Goal: Task Accomplishment & Management: Manage account settings

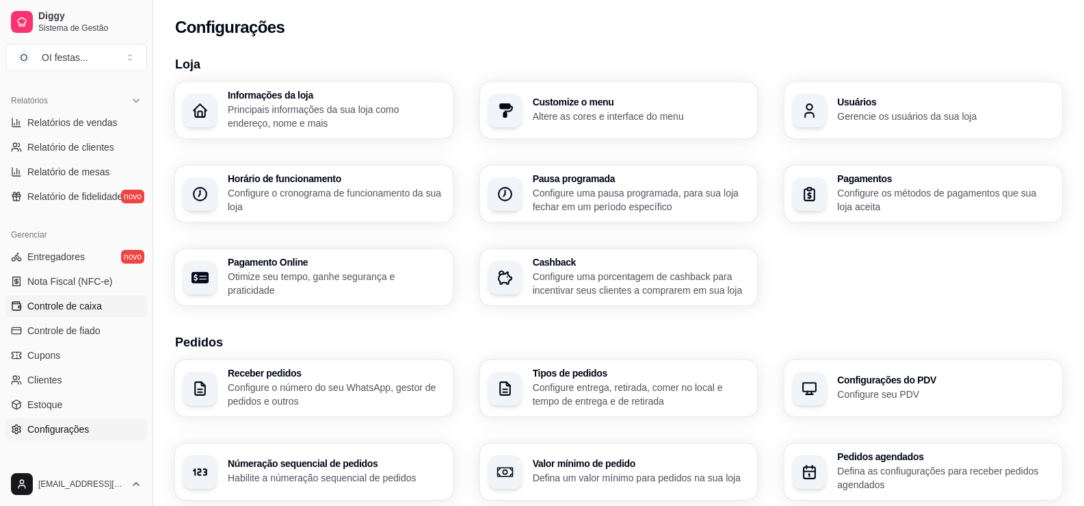
scroll to position [479, 0]
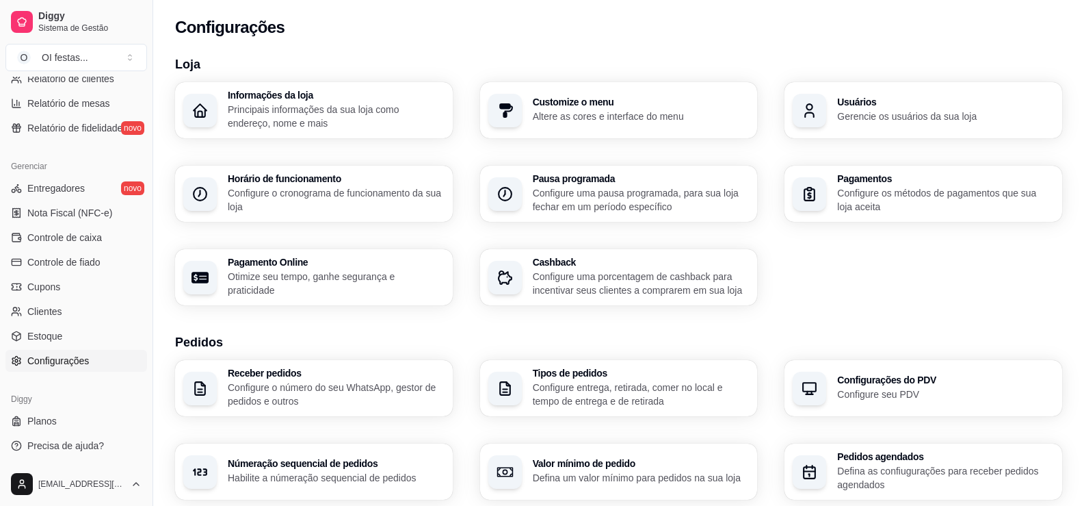
click at [75, 361] on span "Configurações" at bounding box center [58, 361] width 62 height 14
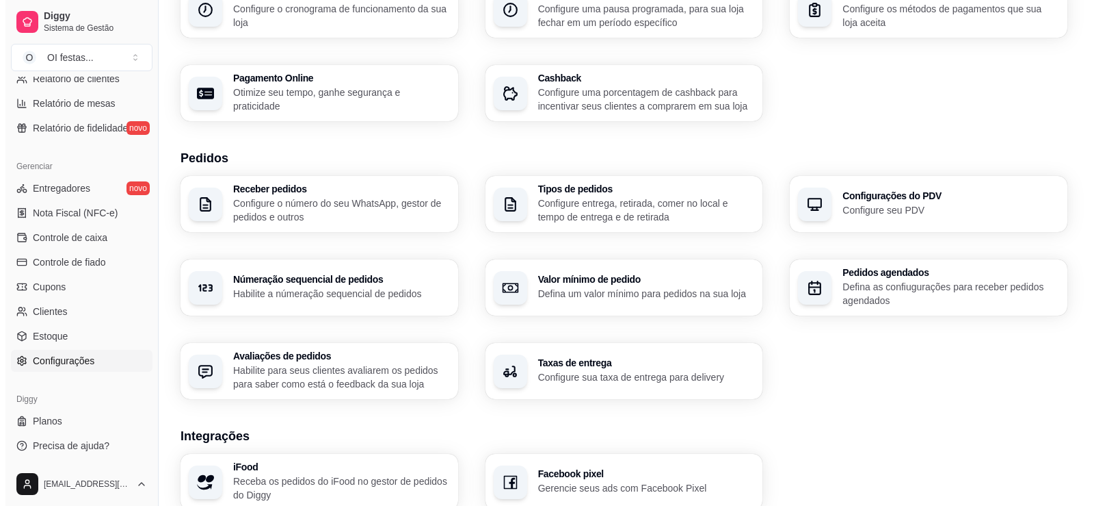
scroll to position [410, 0]
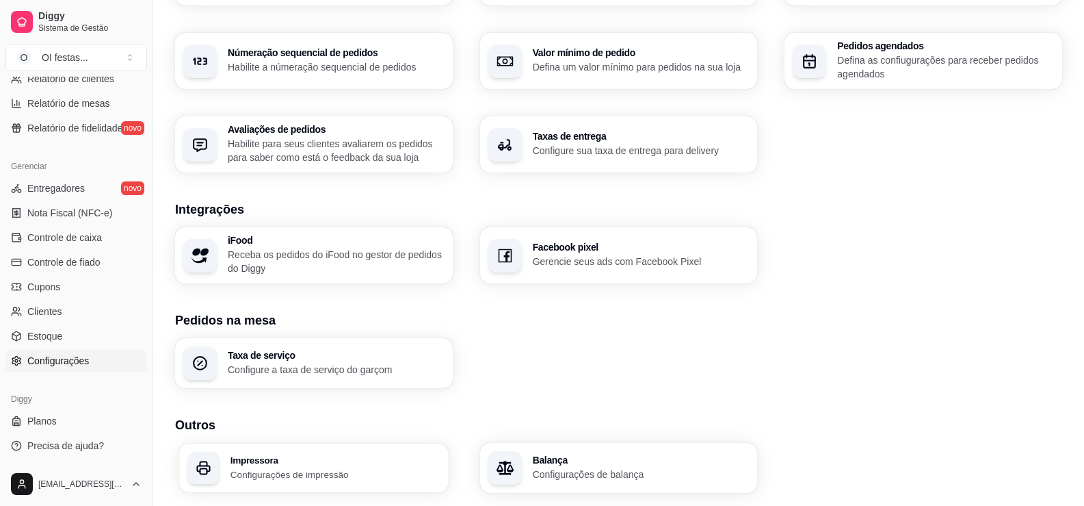
click at [318, 466] on div "Impressora Configurações de impressão" at bounding box center [336, 467] width 210 height 25
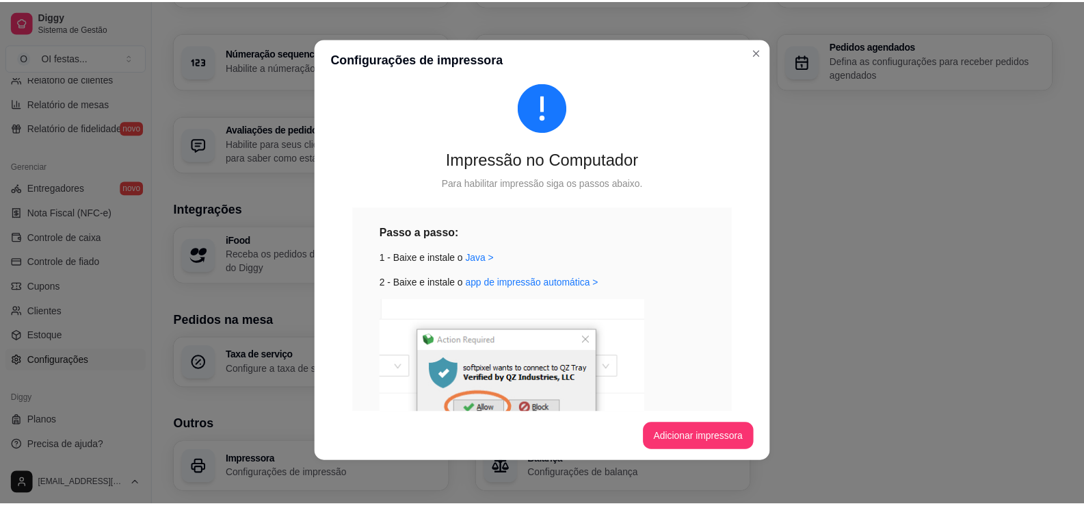
scroll to position [16, 0]
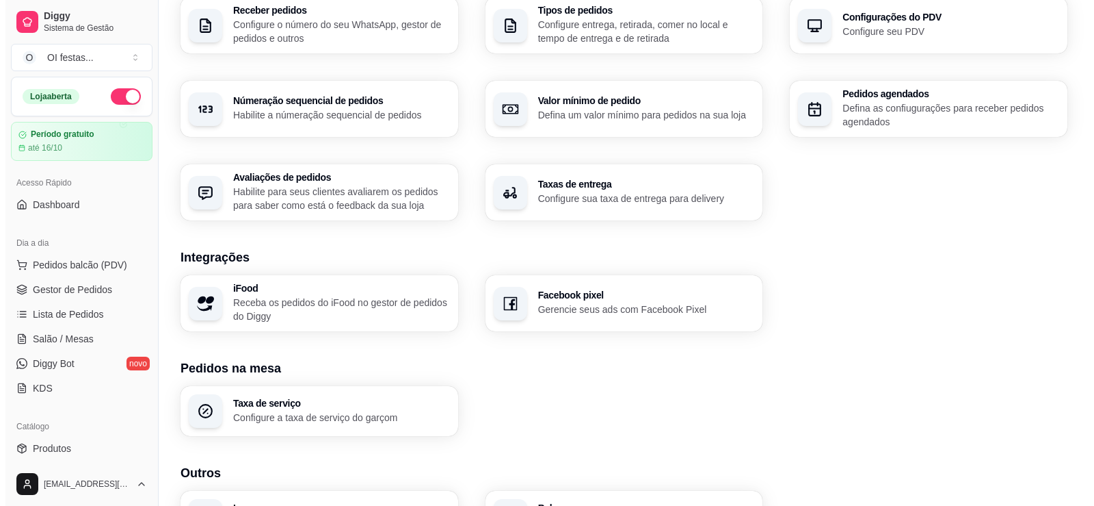
scroll to position [410, 0]
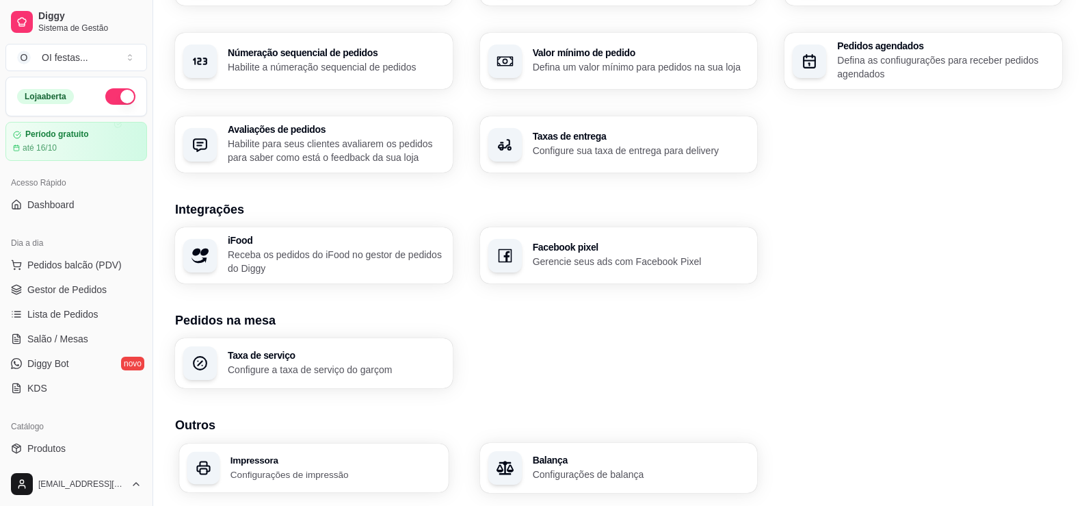
click at [291, 470] on p "Configurações de impressão" at bounding box center [336, 473] width 210 height 13
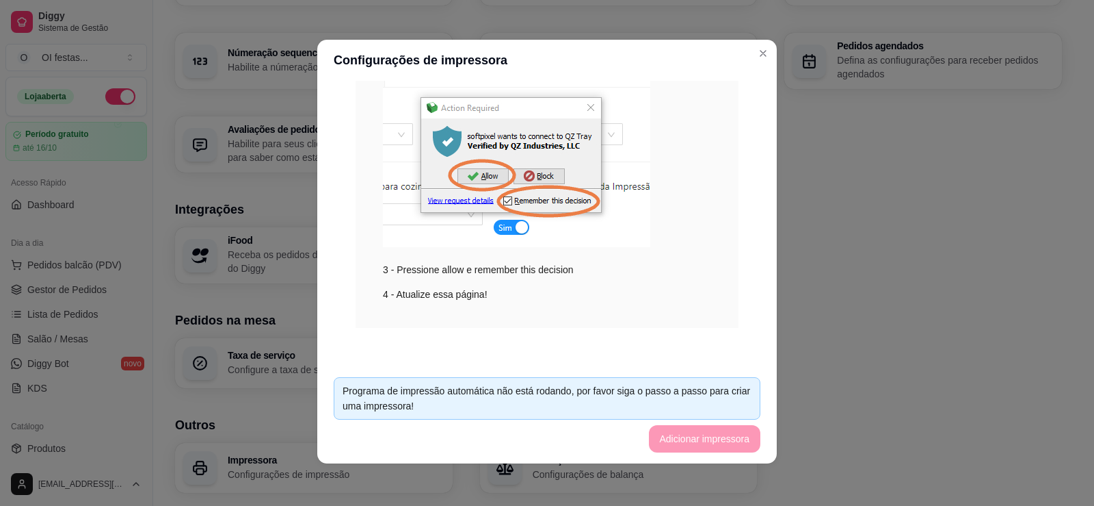
scroll to position [3, 0]
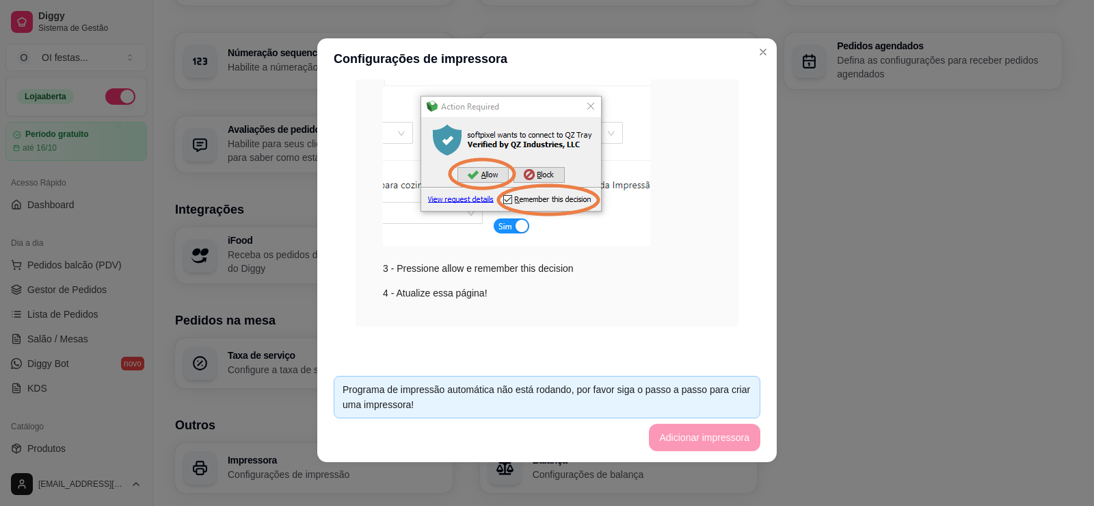
click at [703, 443] on footer "Programa de impressão automática não está rodando, por favor siga o passo a pas…" at bounding box center [547, 413] width 460 height 97
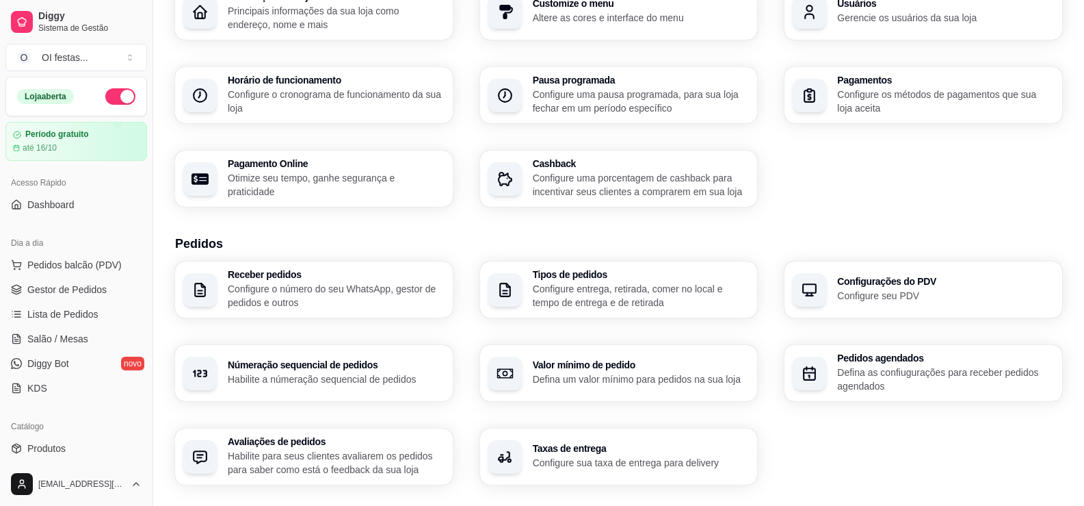
scroll to position [0, 0]
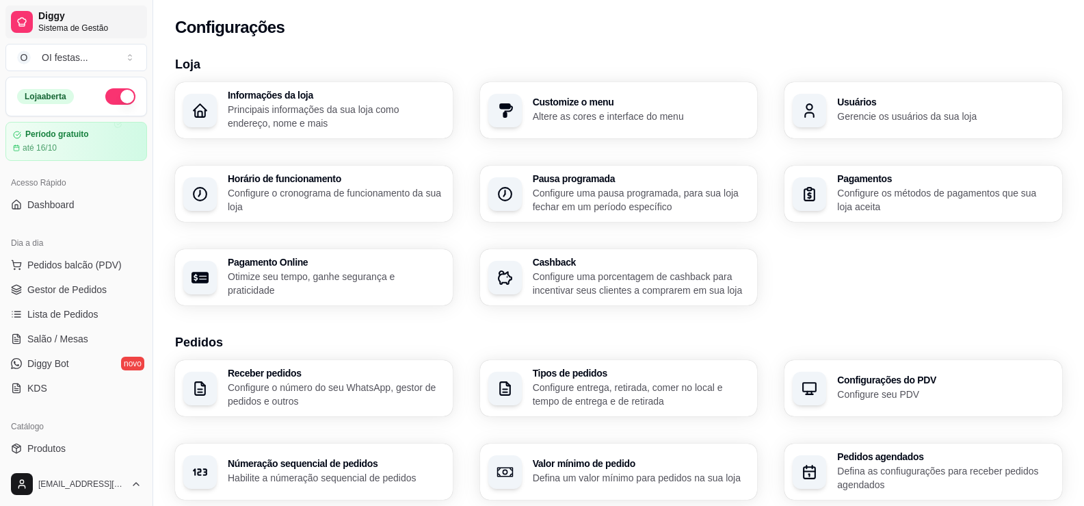
click at [59, 18] on span "Diggy" at bounding box center [89, 16] width 103 height 12
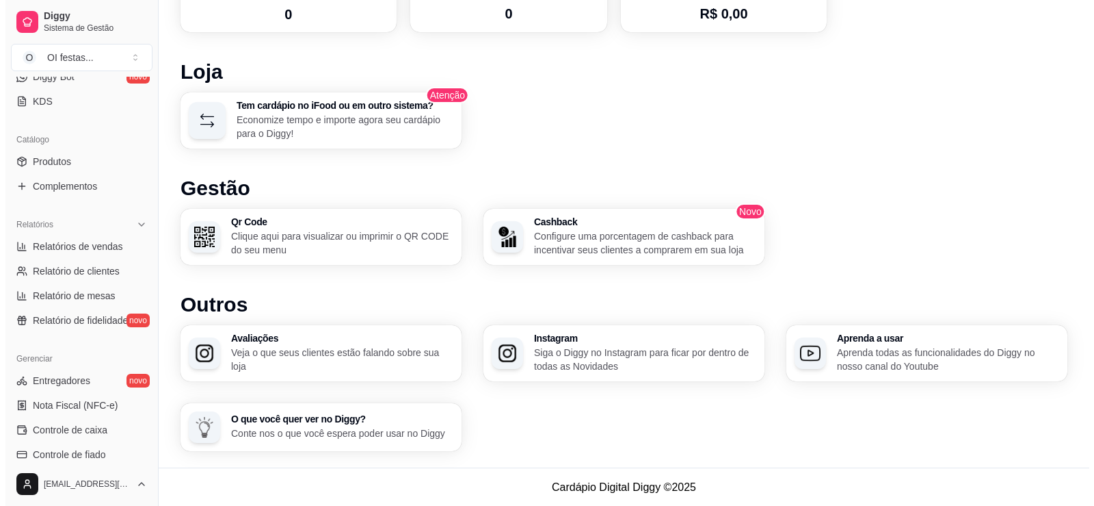
scroll to position [479, 0]
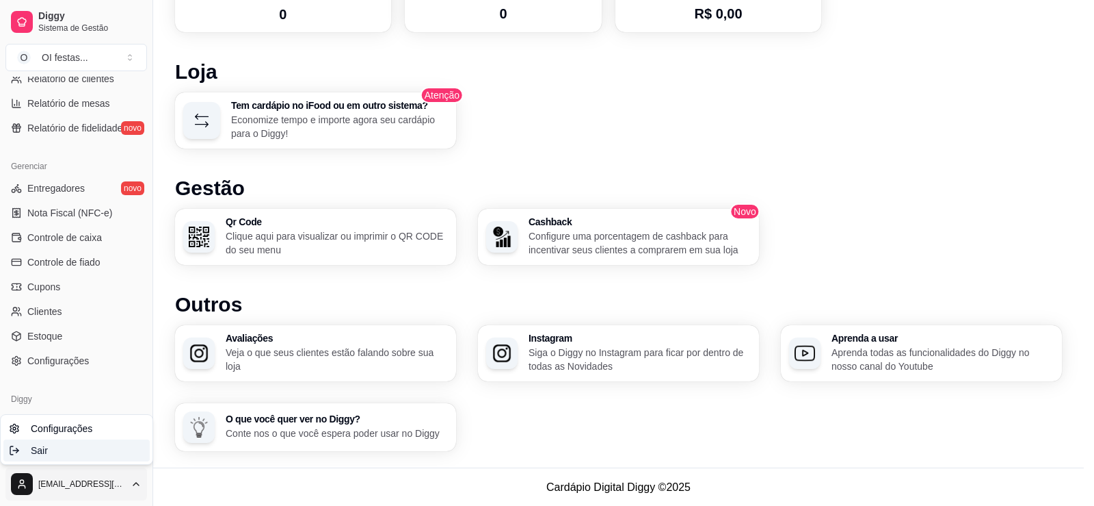
click at [38, 447] on span "Sair" at bounding box center [39, 450] width 17 height 14
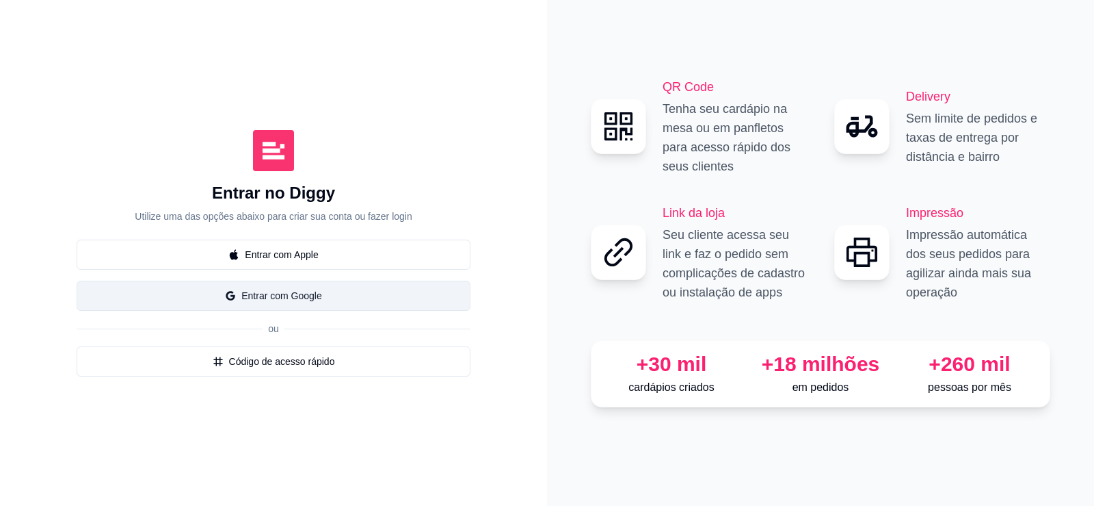
click at [278, 300] on button "Entrar com Google" at bounding box center [274, 295] width 394 height 30
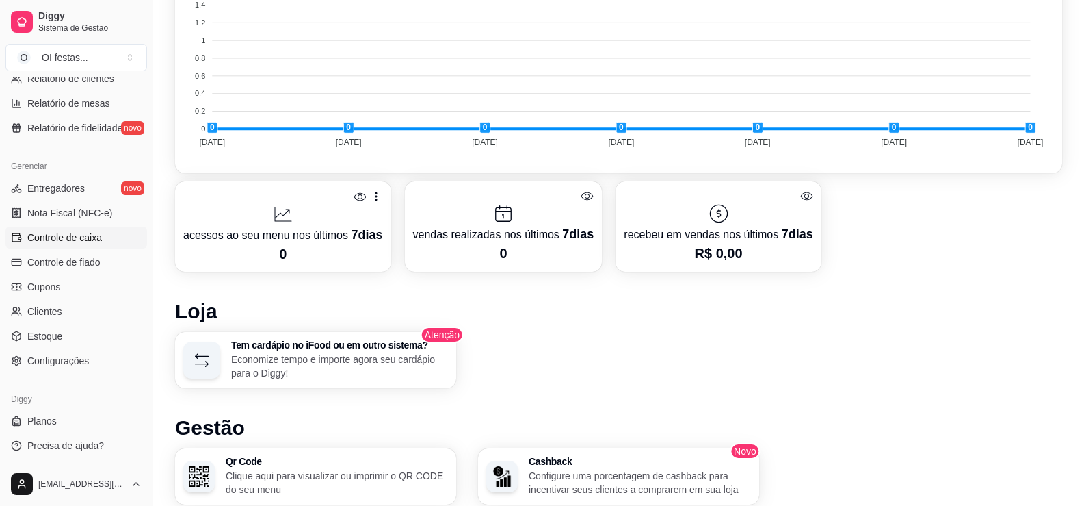
scroll to position [787, 0]
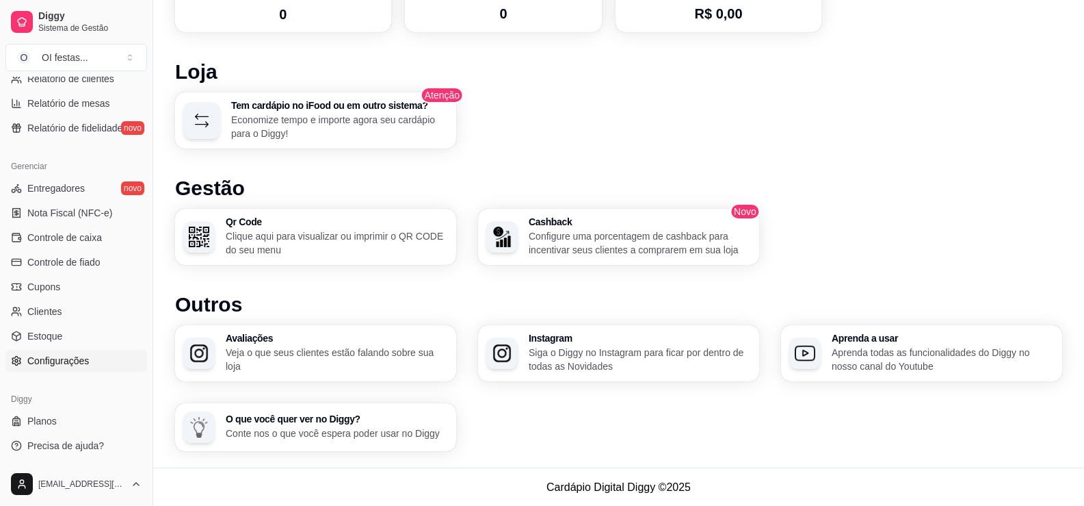
click at [76, 355] on span "Configurações" at bounding box center [58, 361] width 62 height 14
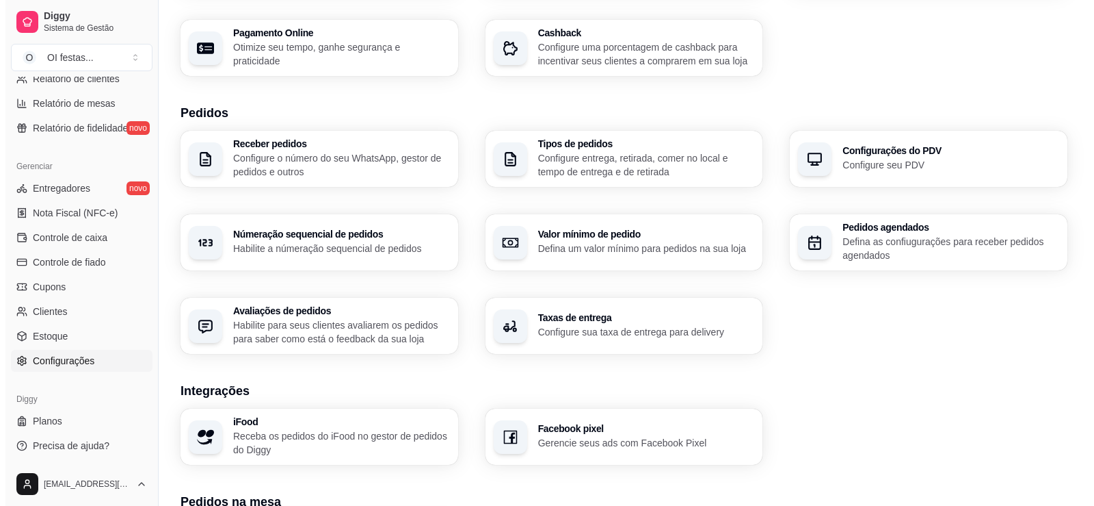
scroll to position [453, 0]
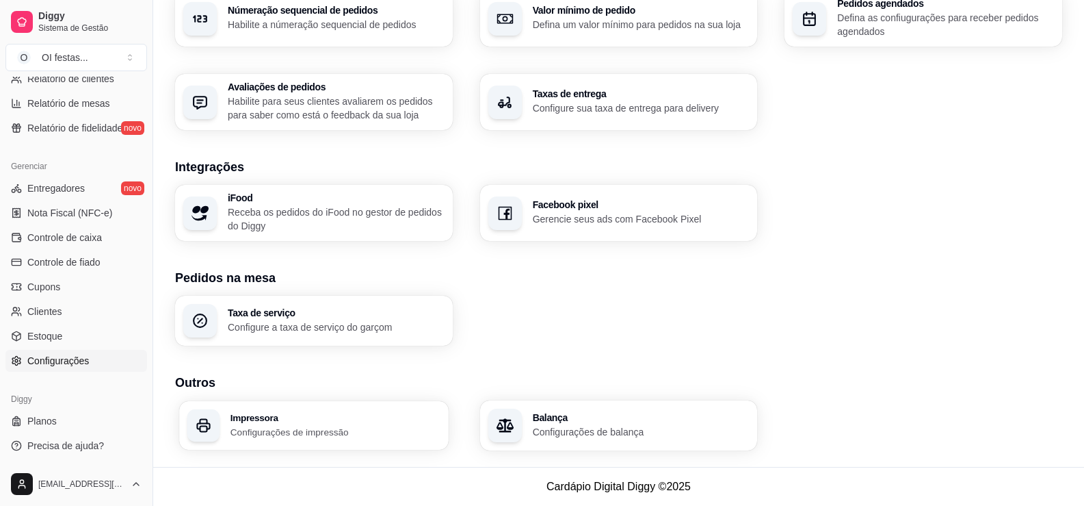
click at [300, 428] on p "Configurações de impressão" at bounding box center [336, 431] width 210 height 13
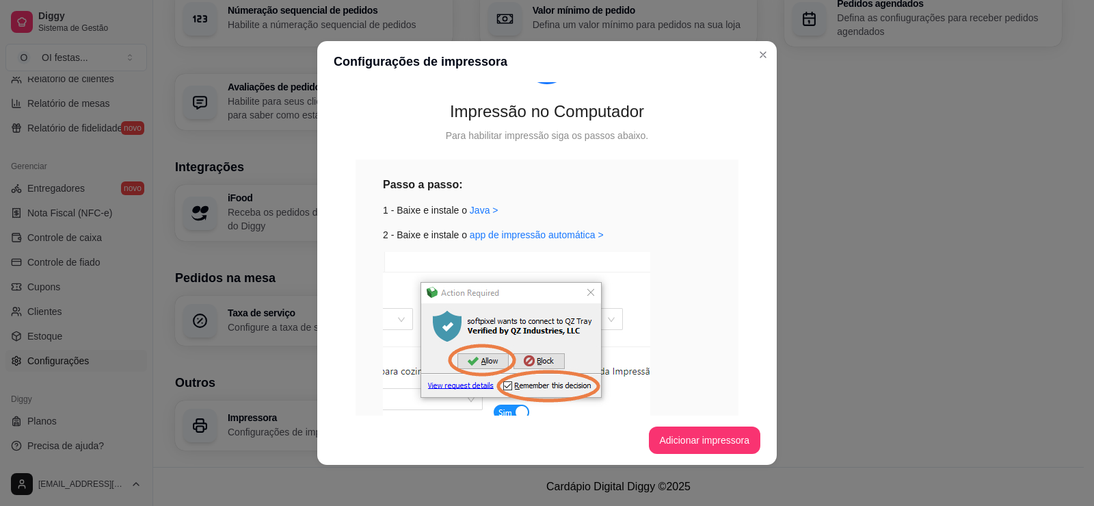
scroll to position [221, 0]
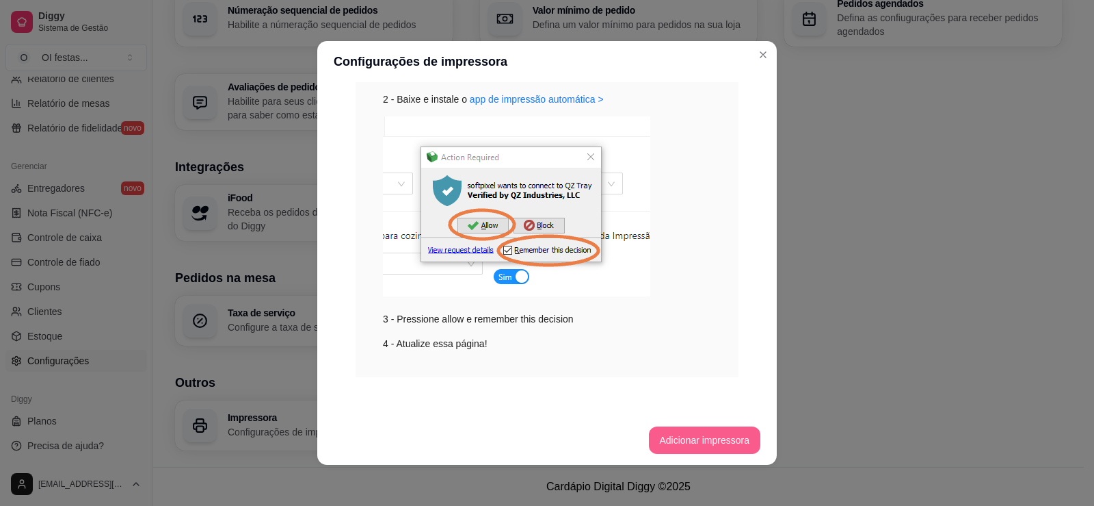
click at [703, 437] on button "Adicionar impressora" at bounding box center [705, 439] width 112 height 27
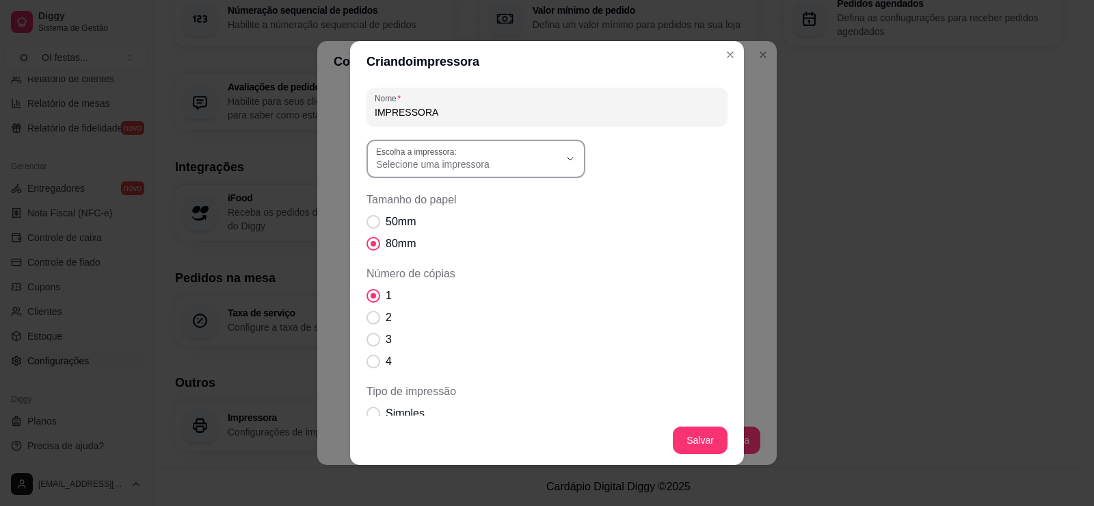
click at [493, 140] on div "Nome IMPRESSORA Escolha a impressora: Microsoft XPS Document Writer OneNote for…" at bounding box center [547, 332] width 361 height 488
click at [484, 164] on span "Selecione uma impressora" at bounding box center [467, 164] width 183 height 14
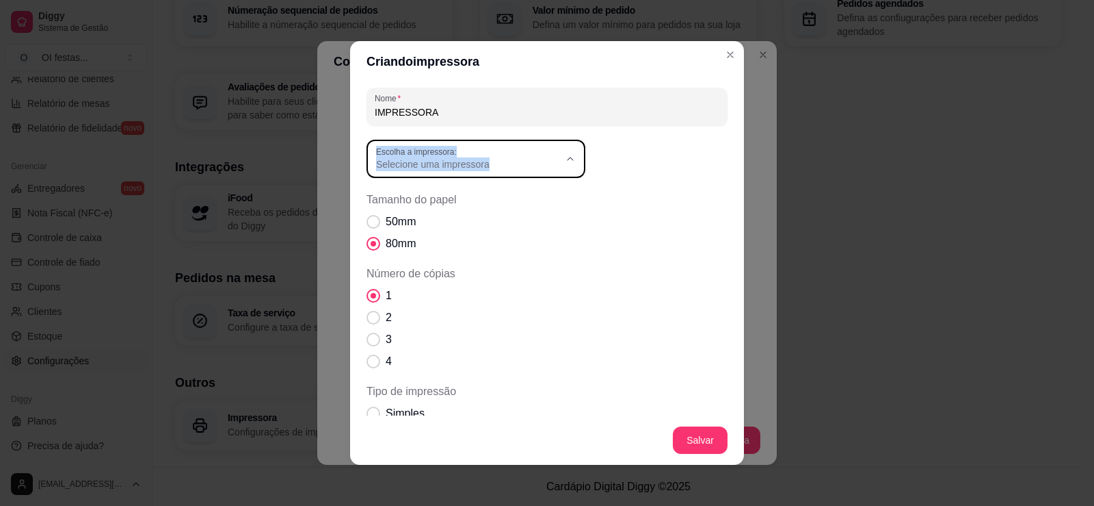
click at [455, 265] on span "Impressora Térmica" at bounding box center [464, 263] width 176 height 13
type input "Impressora Térmica"
select select "Impressora Térmica"
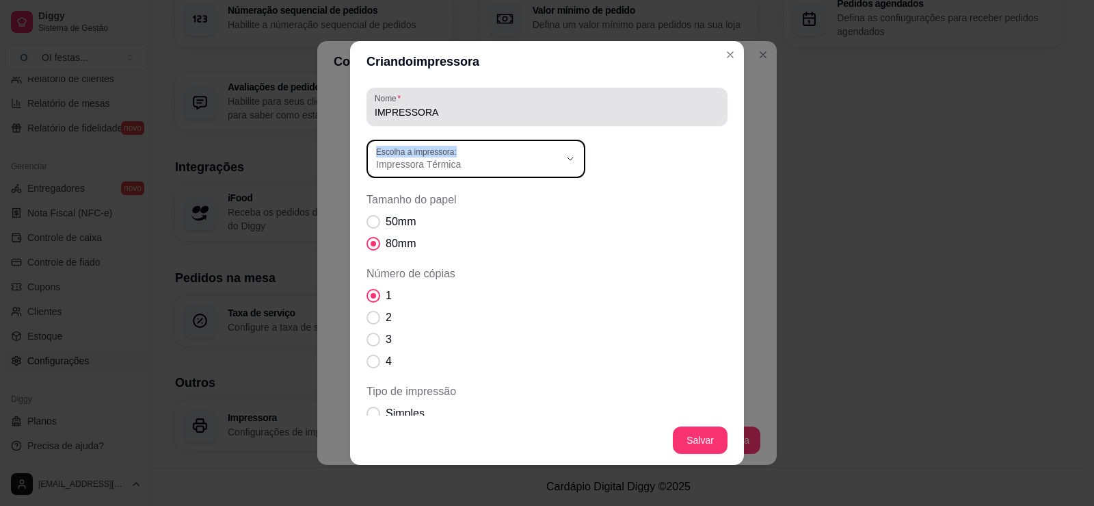
click at [480, 114] on input "IMPRESSORA" at bounding box center [547, 112] width 345 height 14
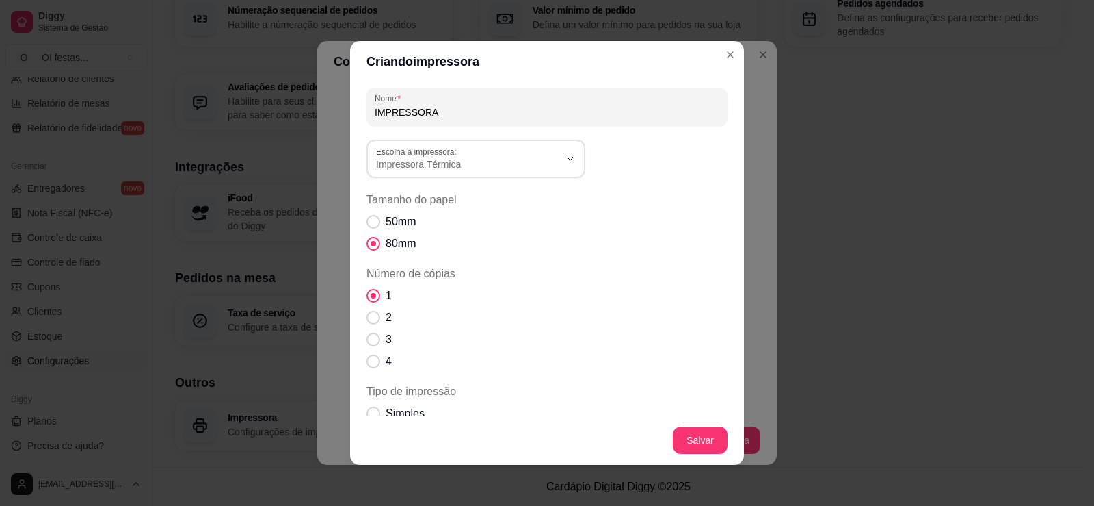
drag, startPoint x: 477, startPoint y: 114, endPoint x: 332, endPoint y: 122, distance: 144.5
click at [332, 122] on div "Criando impressora Nome IMPRESSORA Impressora Térmica Escolha a impressora: Mic…" at bounding box center [547, 253] width 1094 height 506
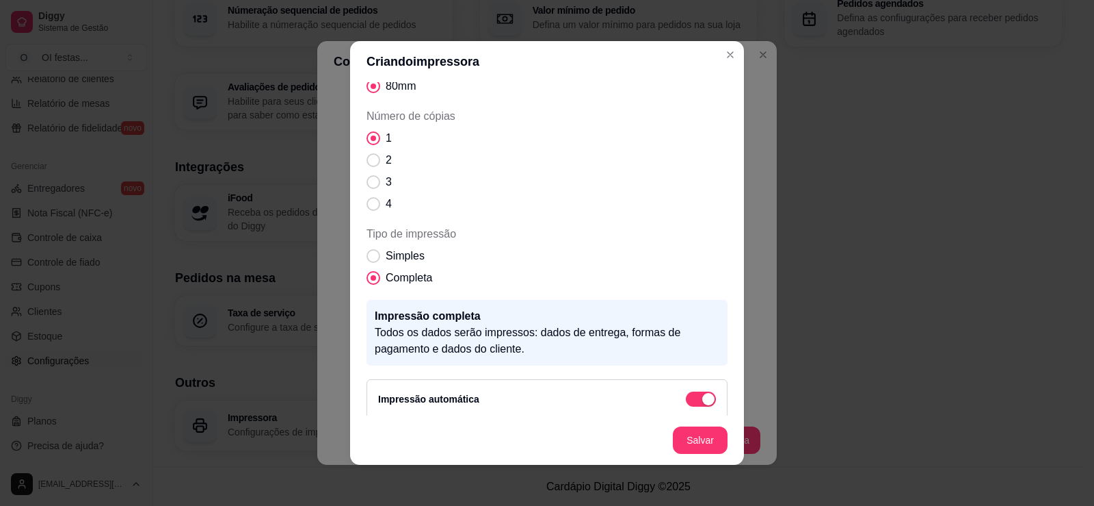
scroll to position [166, 0]
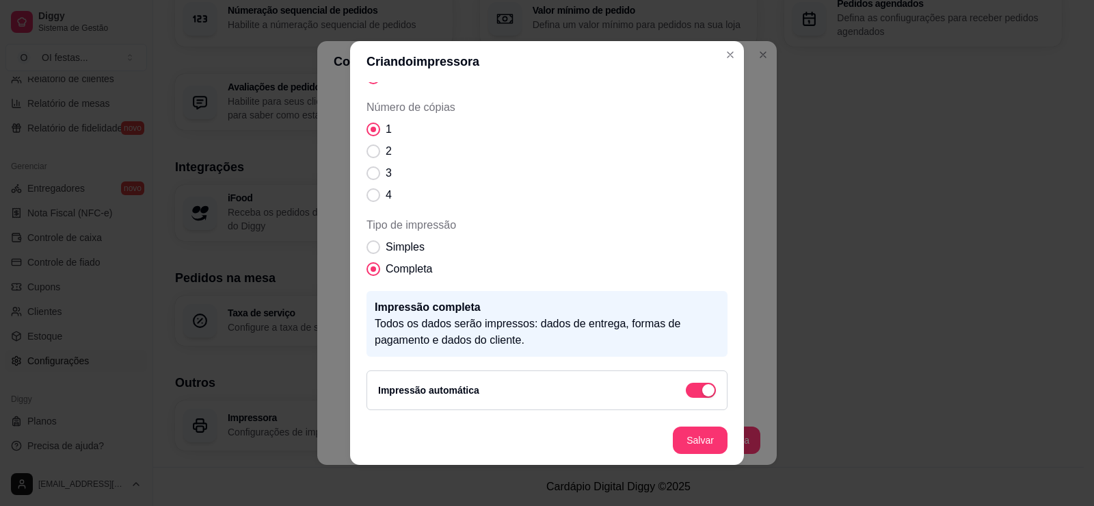
type input "Etiquetas"
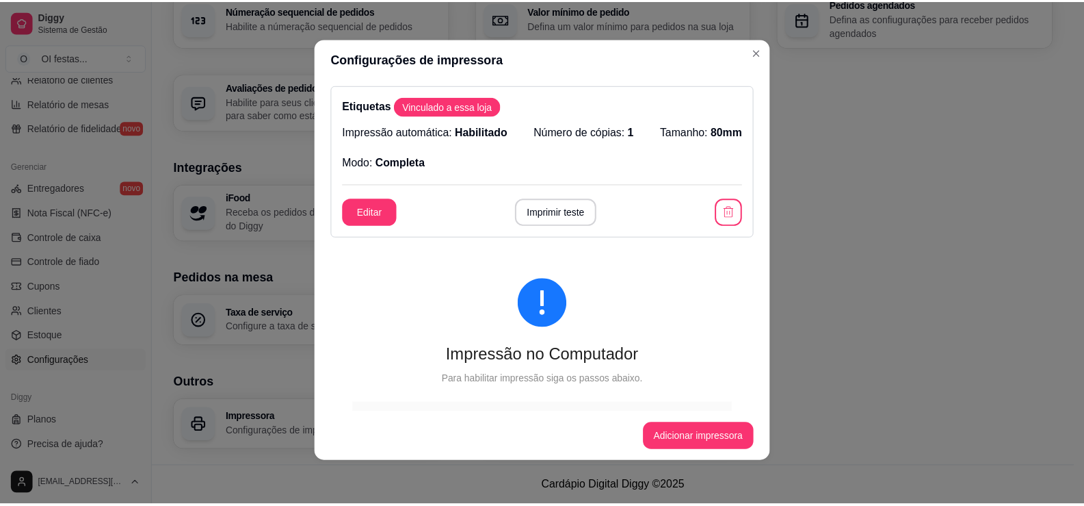
scroll to position [0, 0]
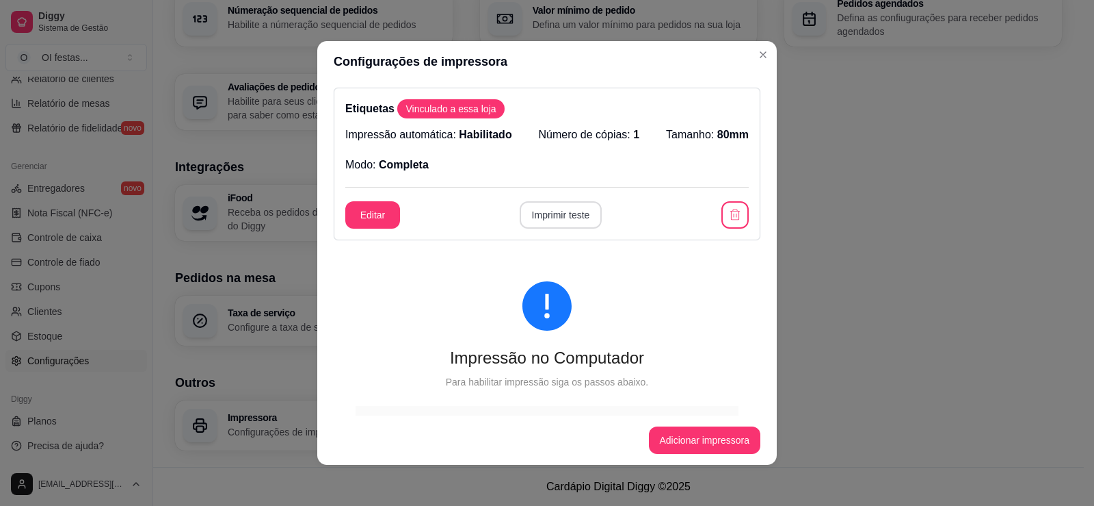
click at [551, 215] on button "Imprimir teste" at bounding box center [561, 214] width 83 height 27
